Goal: Task Accomplishment & Management: Use online tool/utility

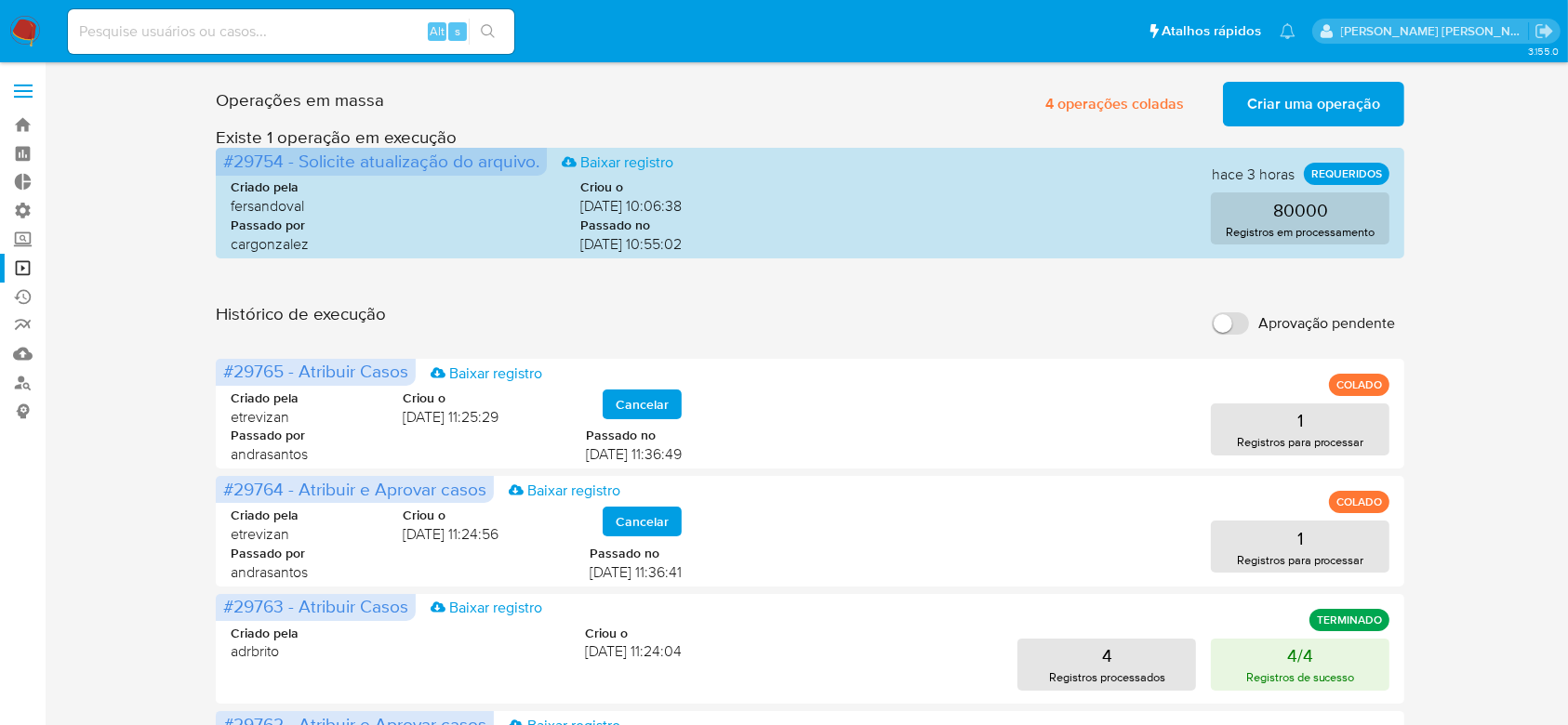
drag, startPoint x: 0, startPoint y: 0, endPoint x: 812, endPoint y: 307, distance: 868.1
drag, startPoint x: 812, startPoint y: 307, endPoint x: 1489, endPoint y: 390, distance: 682.1
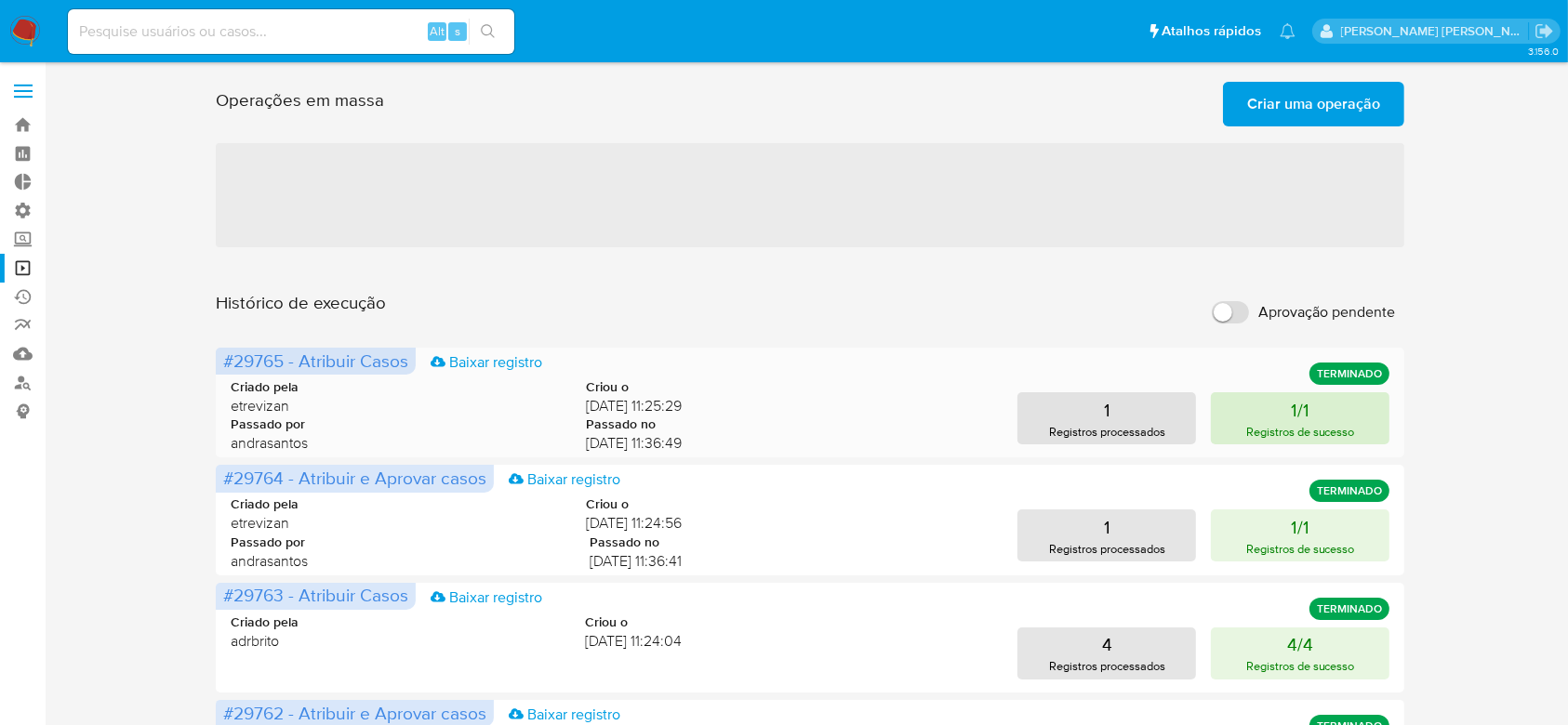
click at [1273, 419] on button "1/1 Registros de sucesso" at bounding box center [1301, 418] width 179 height 52
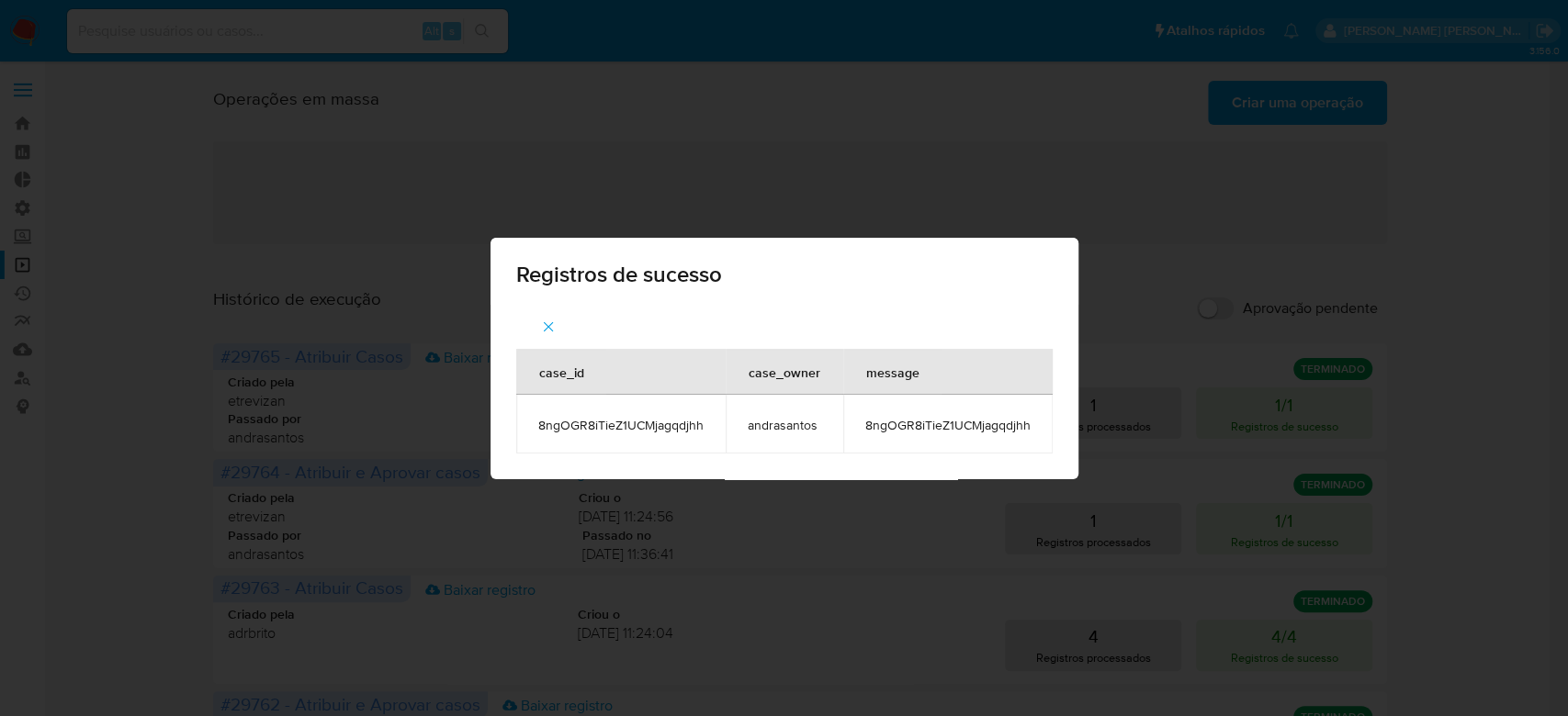
click at [661, 423] on span "8ngOGR8iTieZ1UCMjagqdjhh" at bounding box center [621, 425] width 165 height 16
copy span "8ngOGR8iTieZ1UCMjagqdjhh"
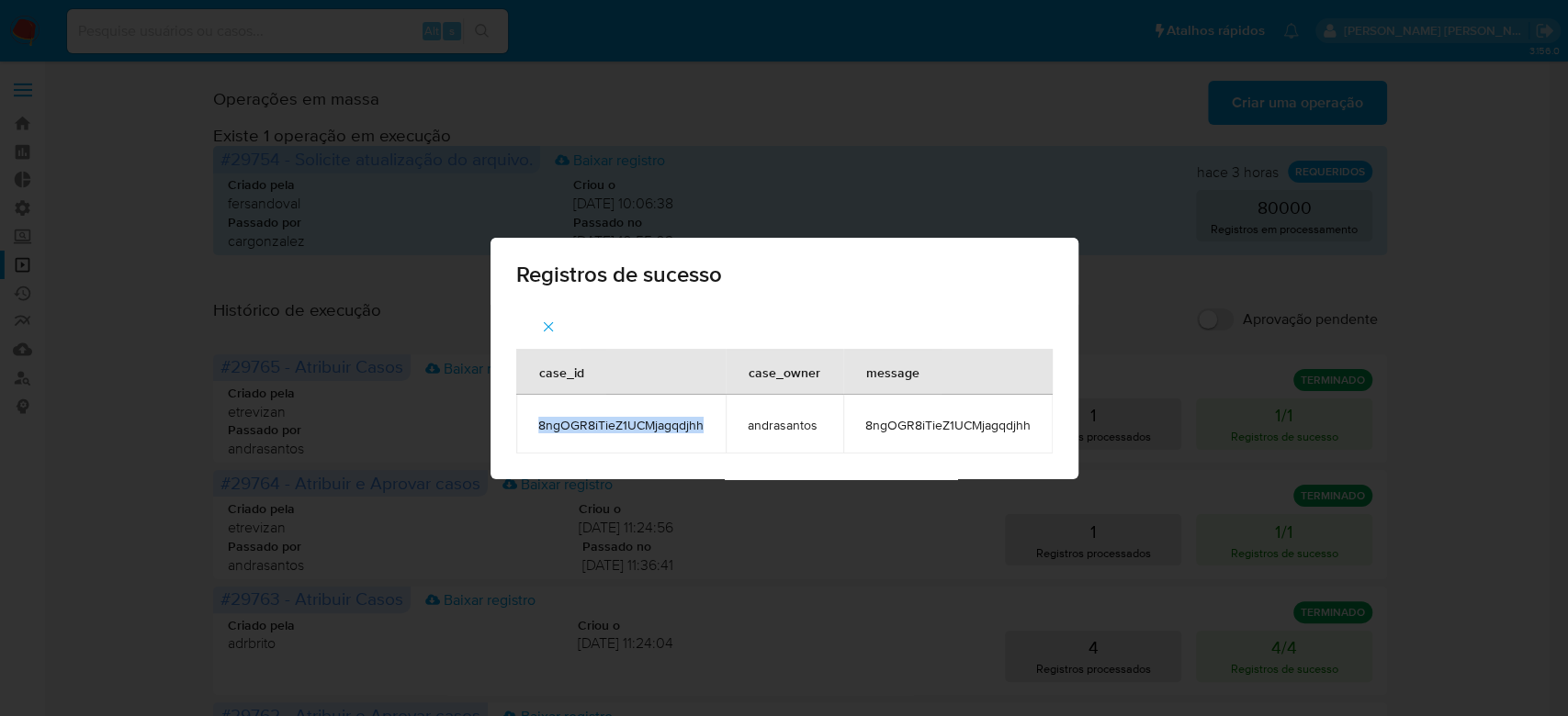
click at [555, 322] on icon "button" at bounding box center [548, 327] width 16 height 16
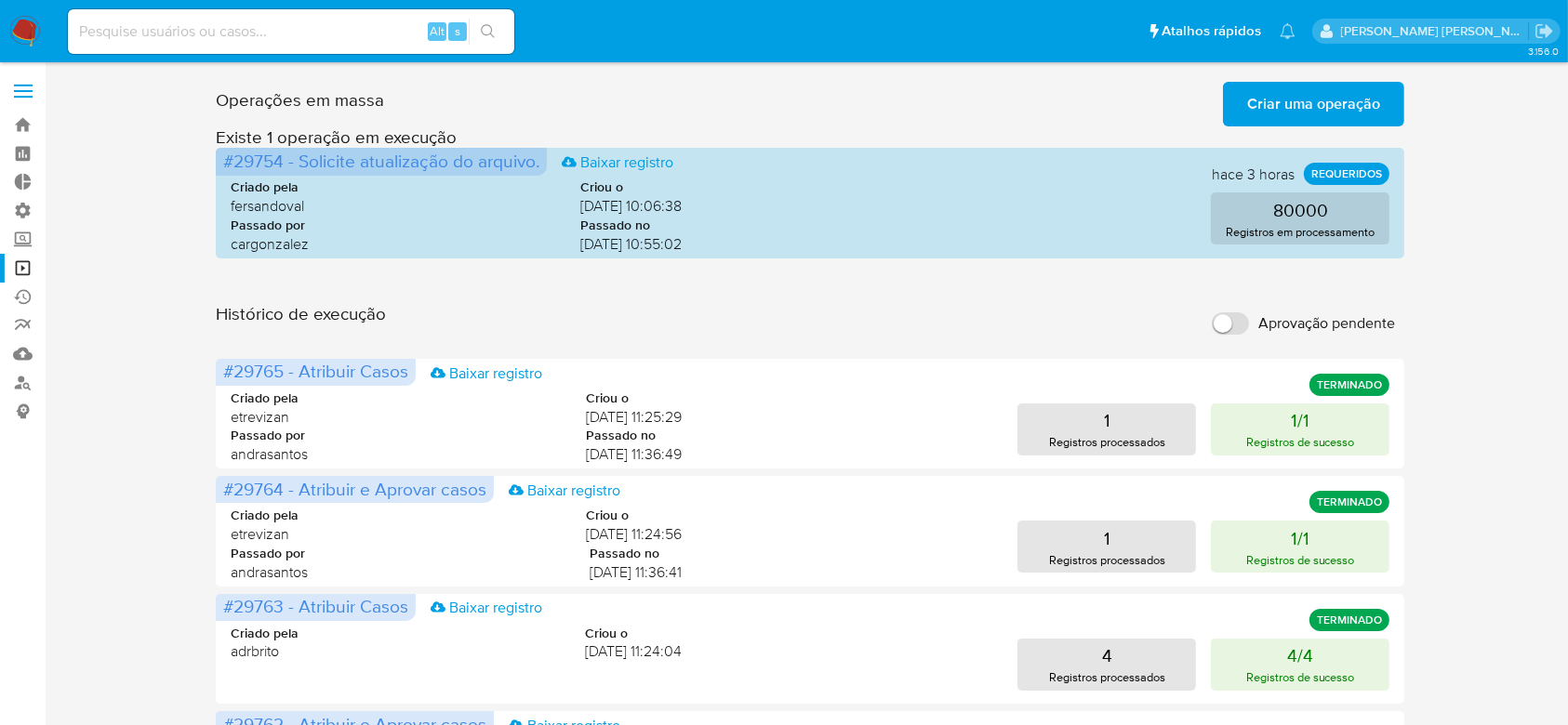
click at [1322, 79] on div "Operações em massa Criar uma operação Só pode haver no máximo 5 recursos colados" at bounding box center [811, 100] width 1189 height 52
click at [1311, 93] on span "Criar uma operação" at bounding box center [1314, 104] width 133 height 41
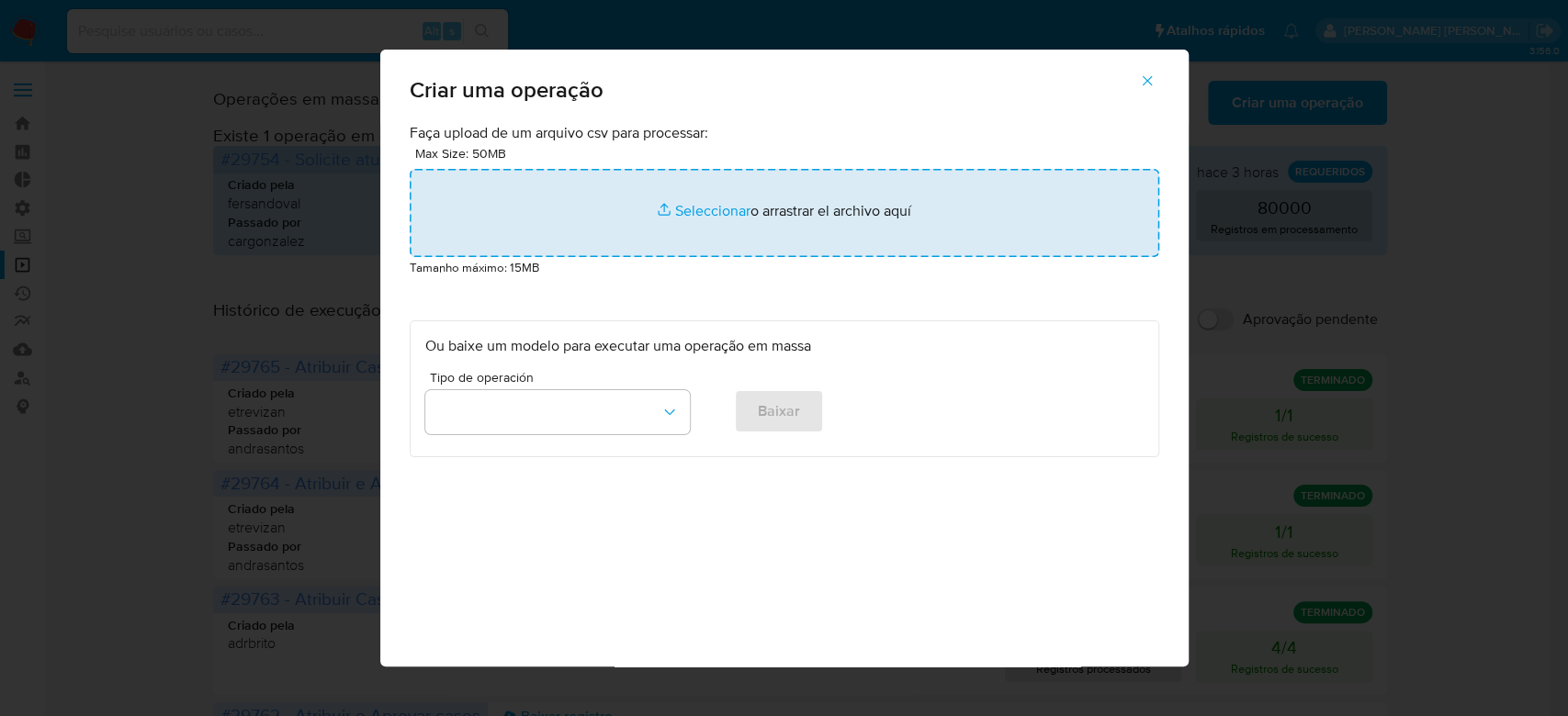
click at [710, 212] on input "file" at bounding box center [784, 212] width 750 height 88
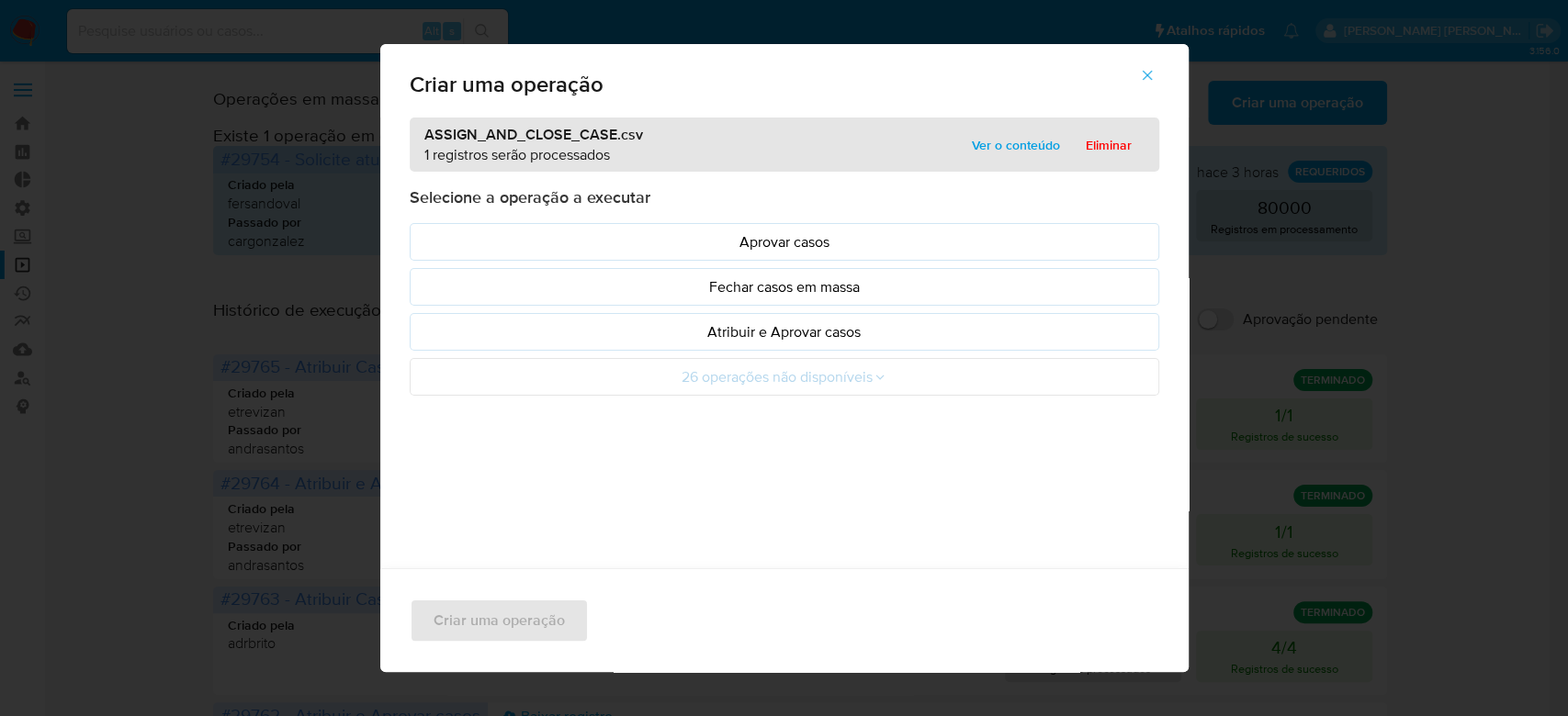
click at [1014, 147] on span "Ver o conteúdo" at bounding box center [1016, 145] width 88 height 26
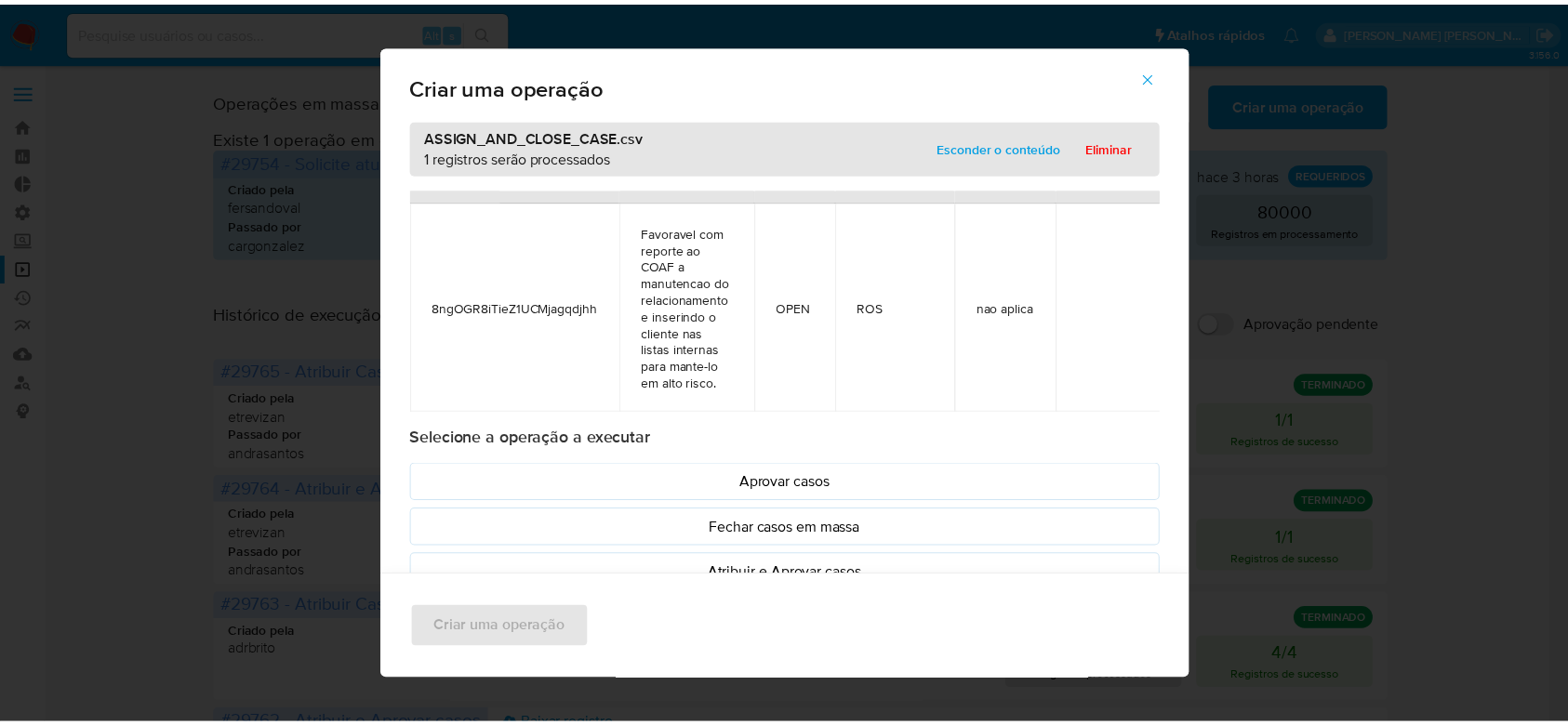
scroll to position [52, 0]
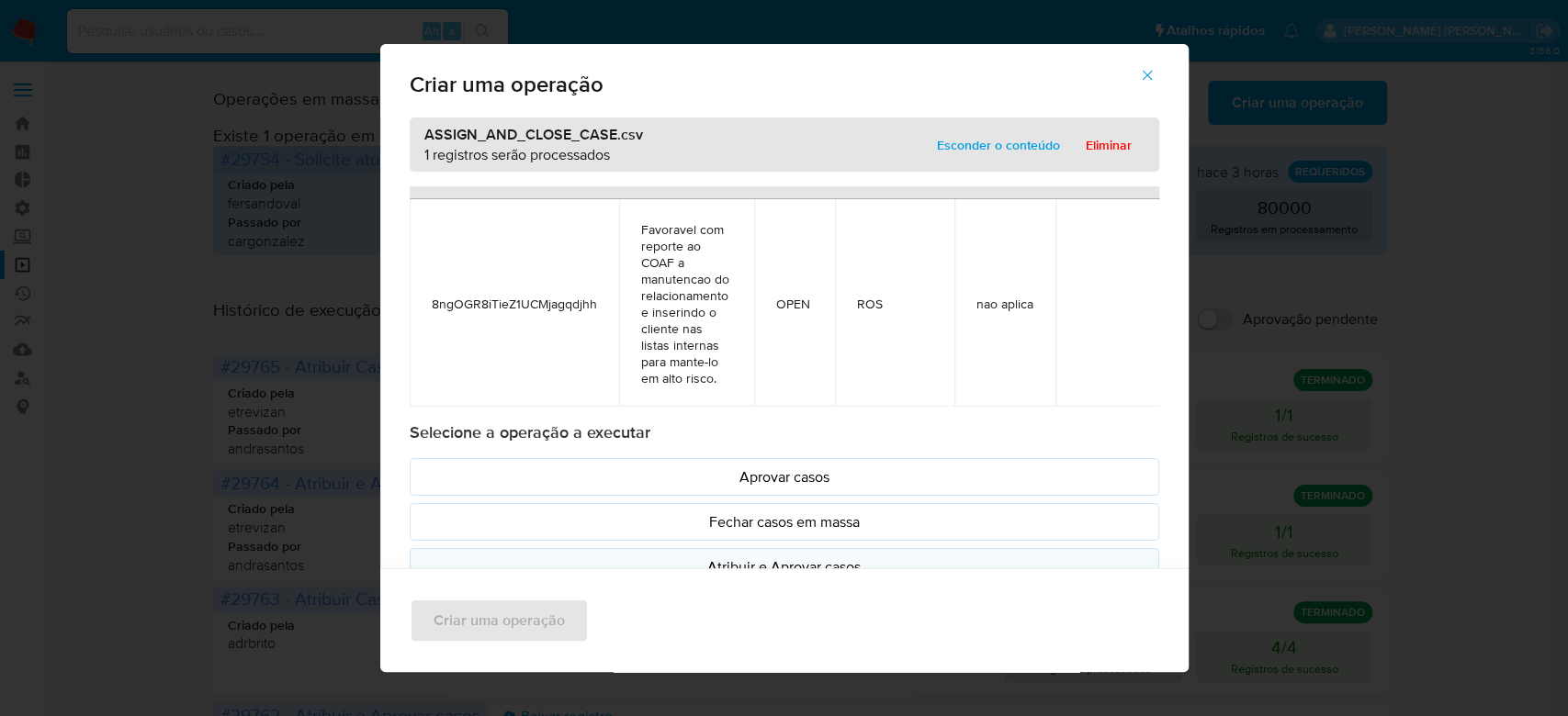
click at [765, 560] on p "Atribuir e Aprovar casos" at bounding box center [784, 568] width 718 height 21
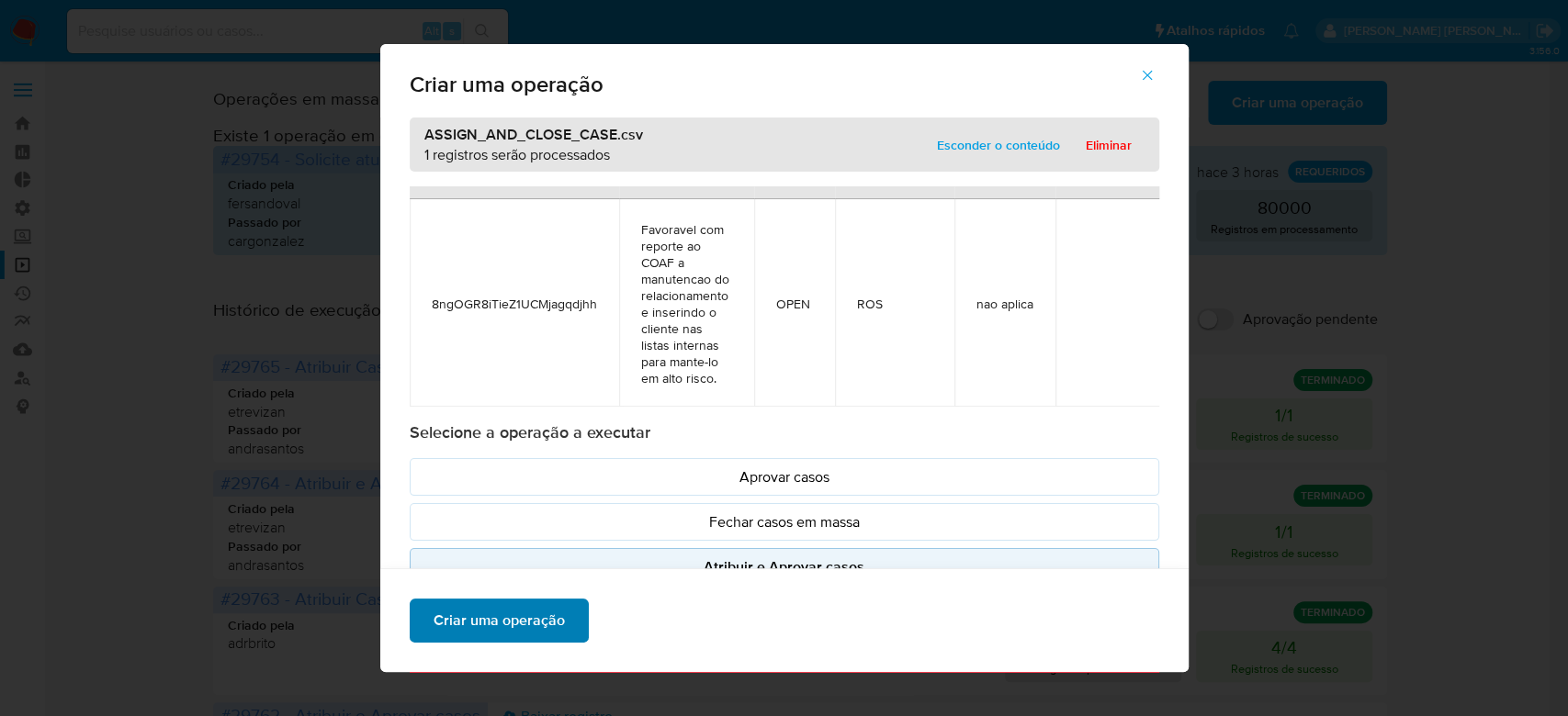
click at [496, 632] on span "Criar uma operação" at bounding box center [499, 621] width 131 height 41
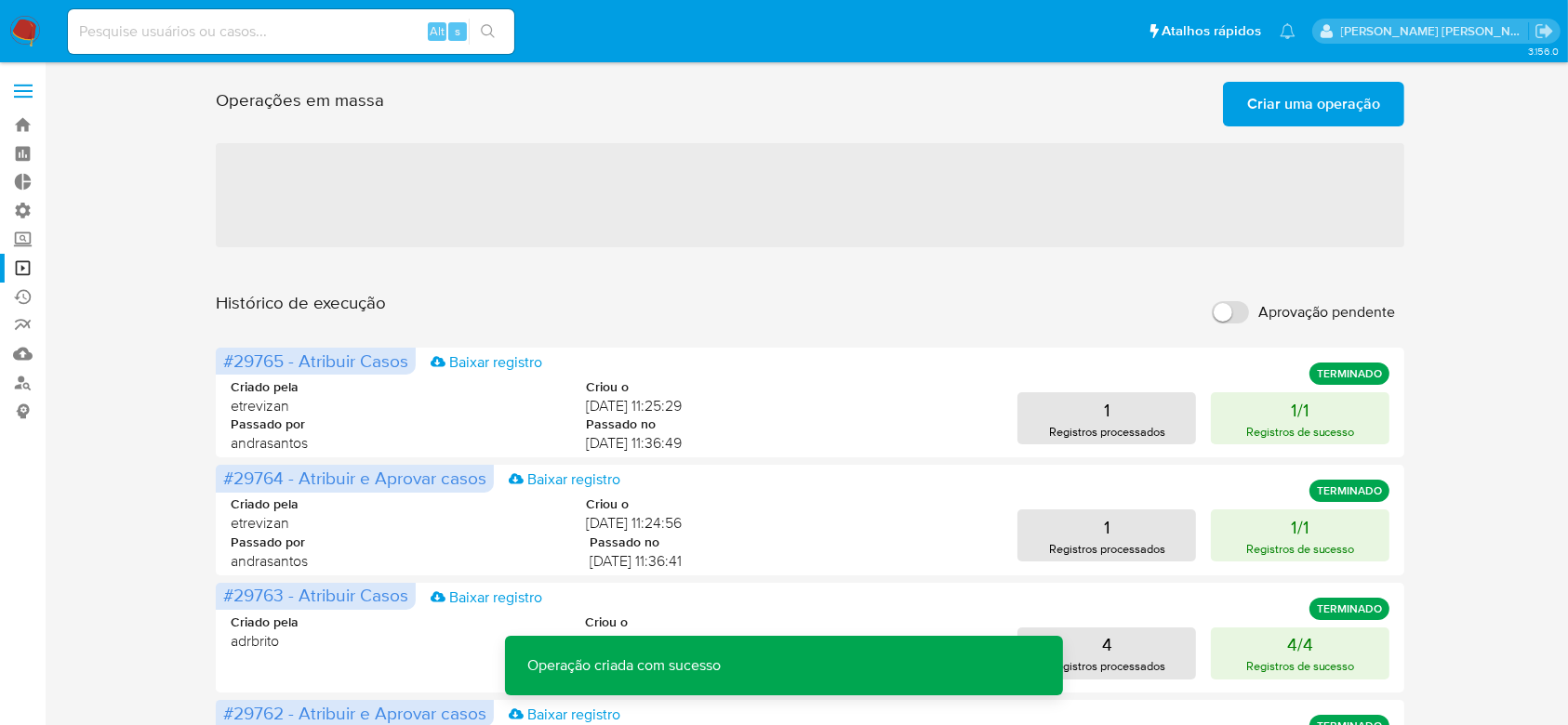
click at [1286, 110] on span "Criar uma operação" at bounding box center [1314, 104] width 133 height 41
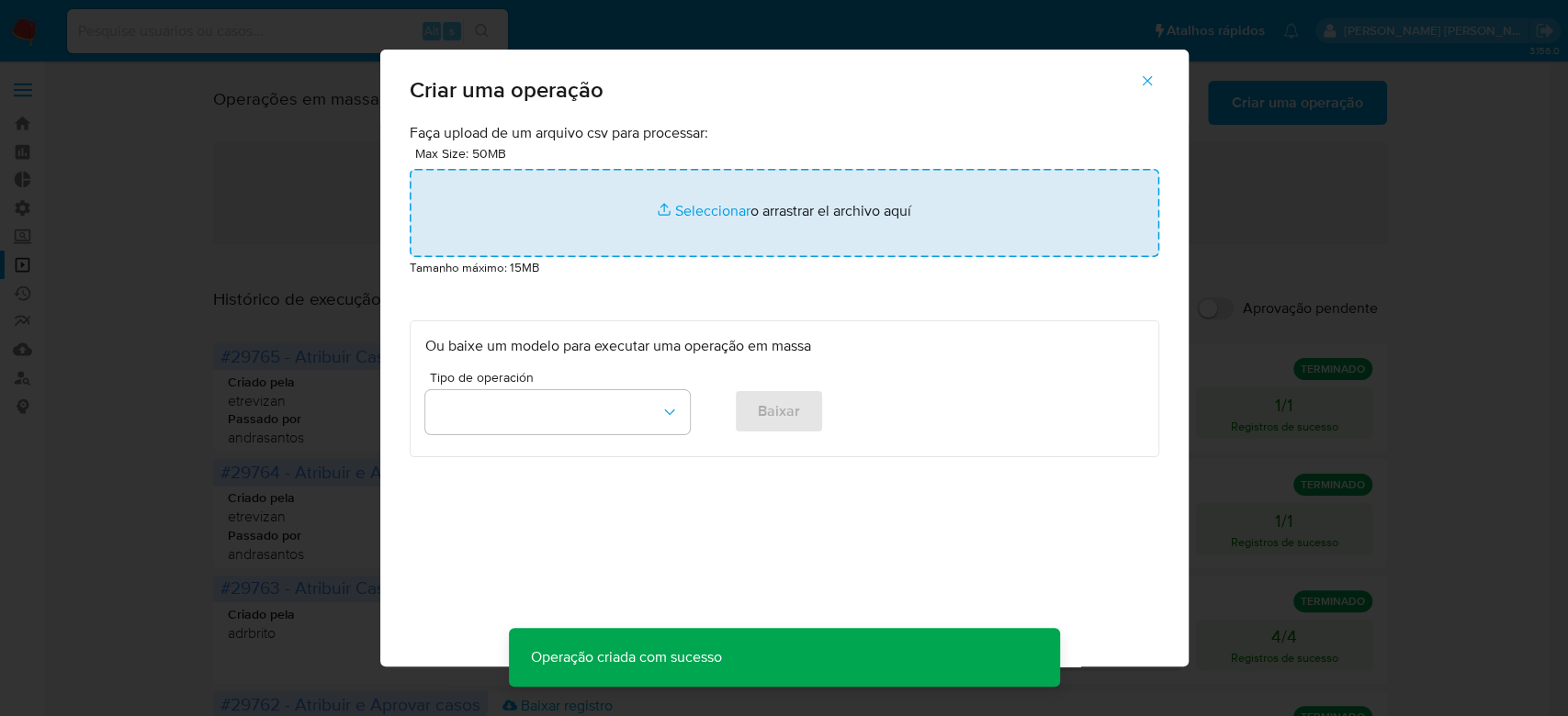
click at [711, 209] on input "file" at bounding box center [784, 212] width 750 height 88
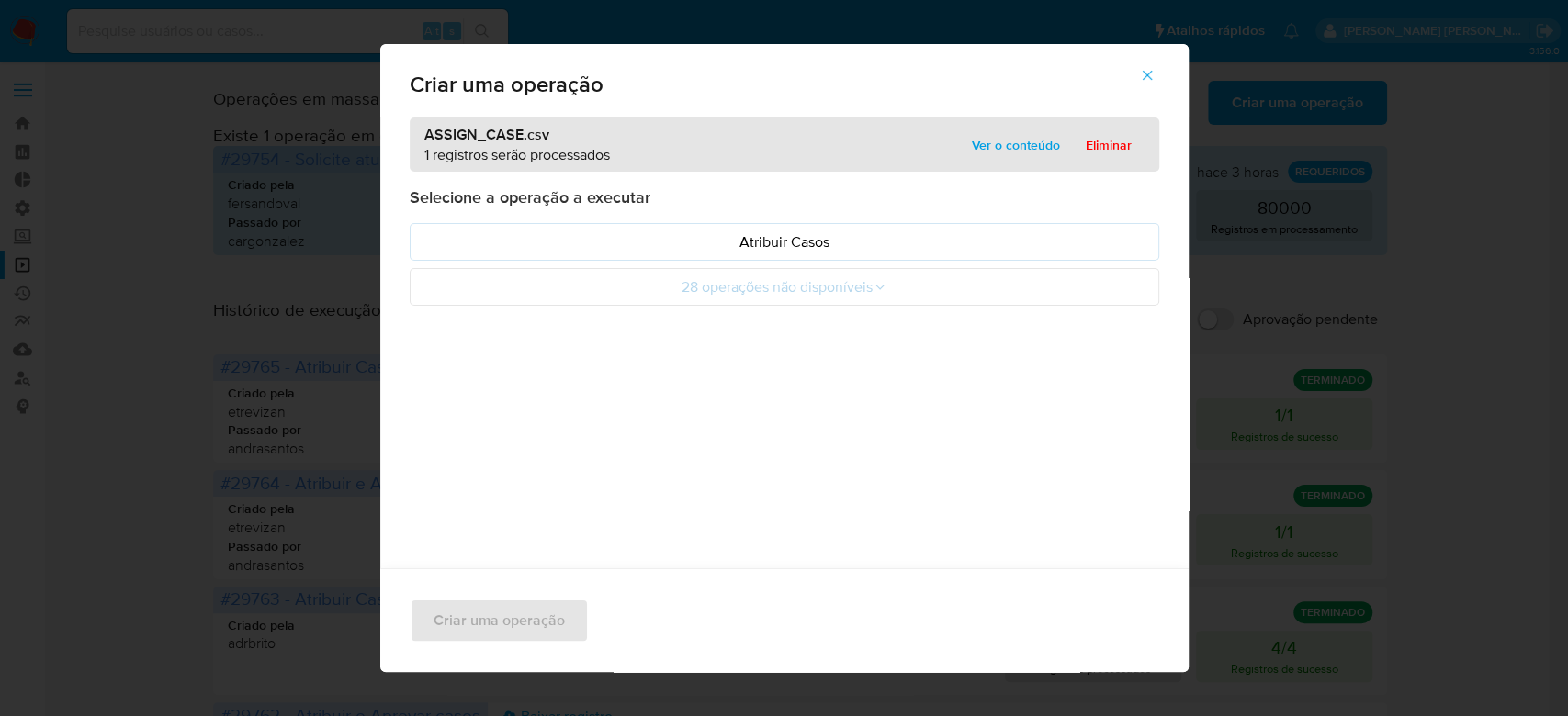
click at [1001, 144] on span "Ver o conteúdo" at bounding box center [1016, 145] width 88 height 26
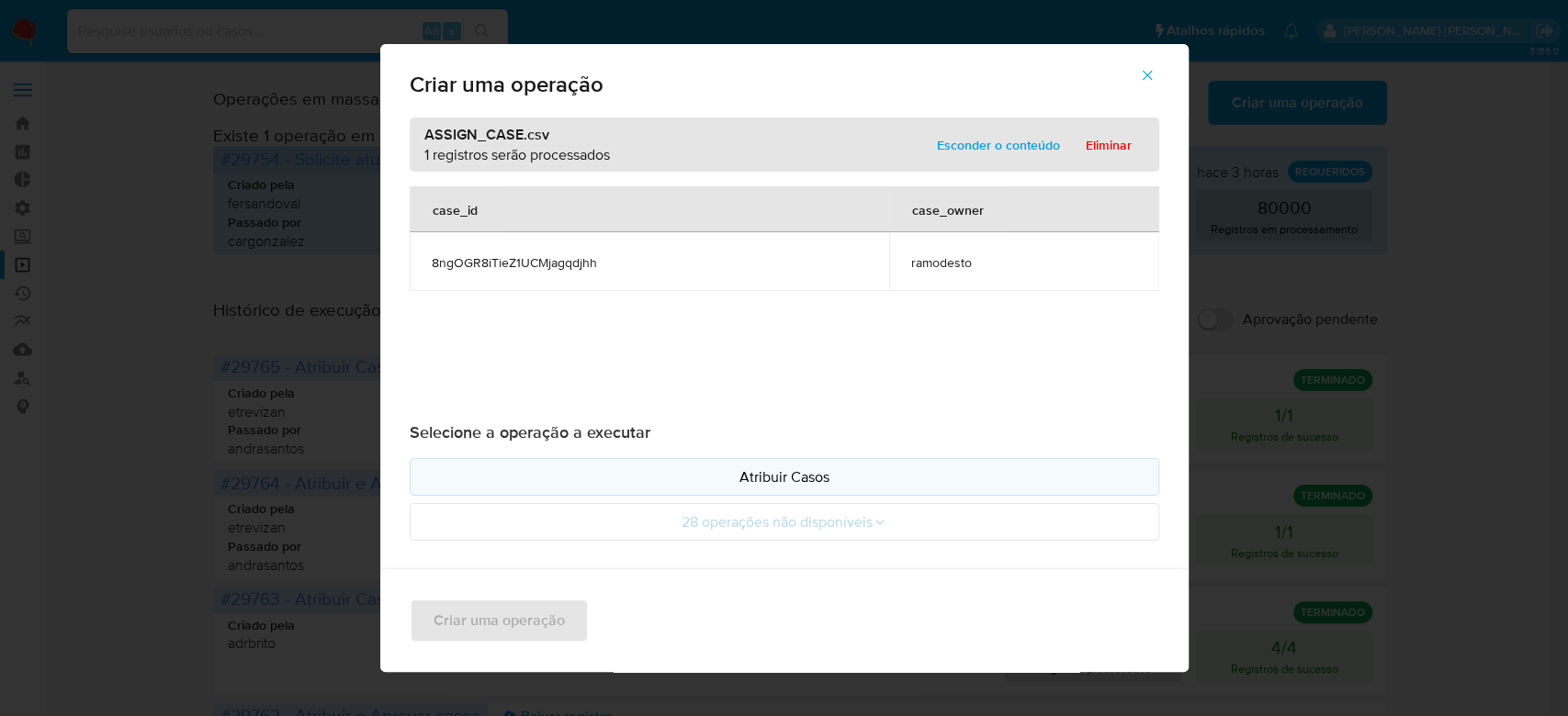
click at [736, 481] on p "Atribuir Casos" at bounding box center [784, 477] width 718 height 21
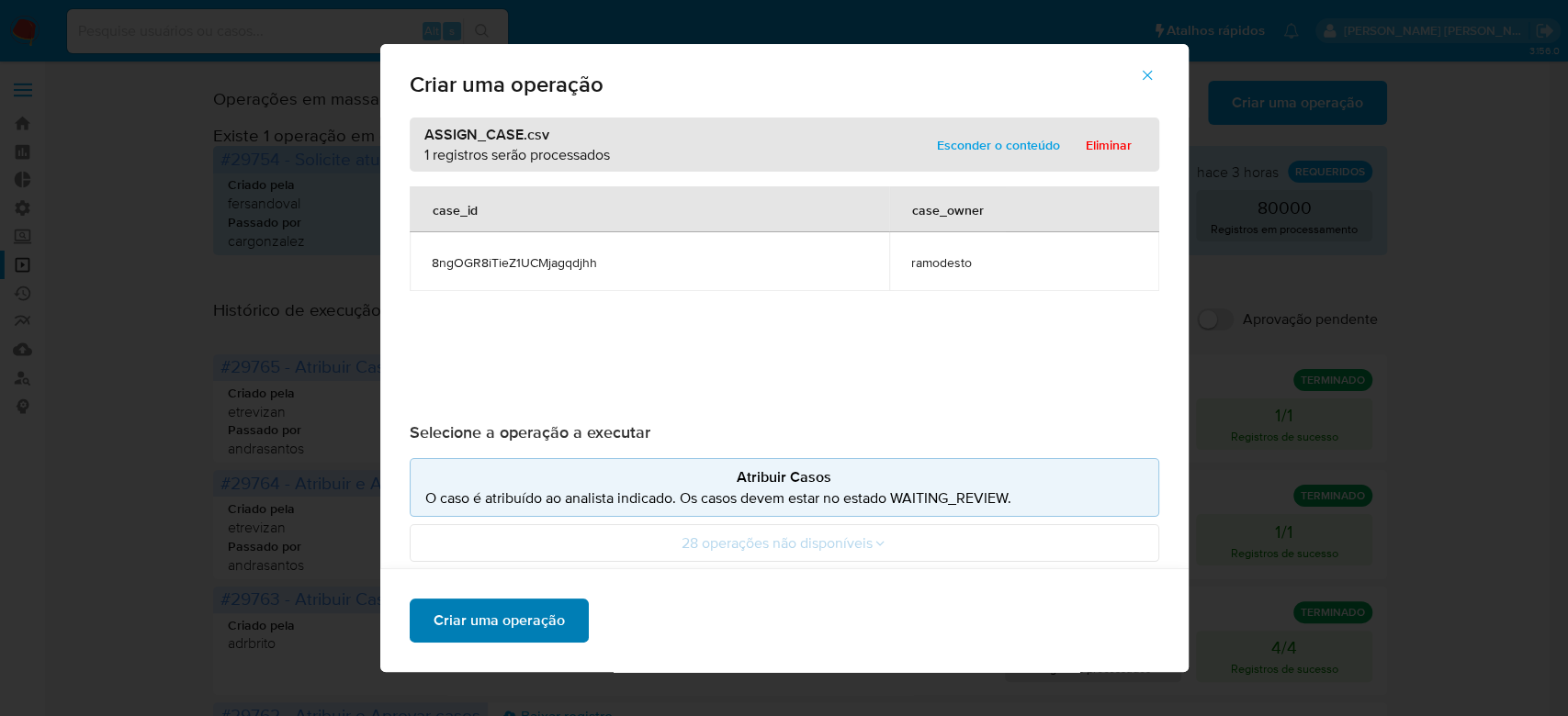
click at [552, 619] on button "Criar uma operação" at bounding box center [499, 620] width 180 height 44
